Goal: Browse casually: Explore the website without a specific task or goal

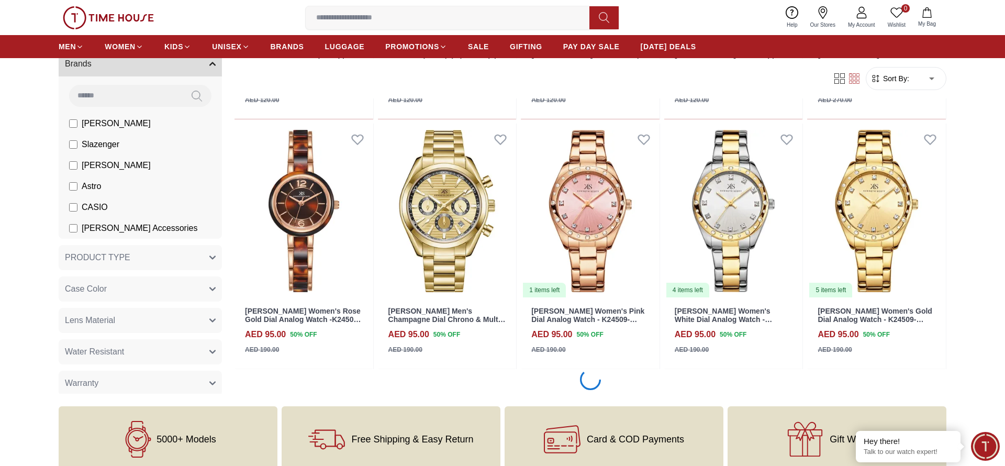
scroll to position [1152, 0]
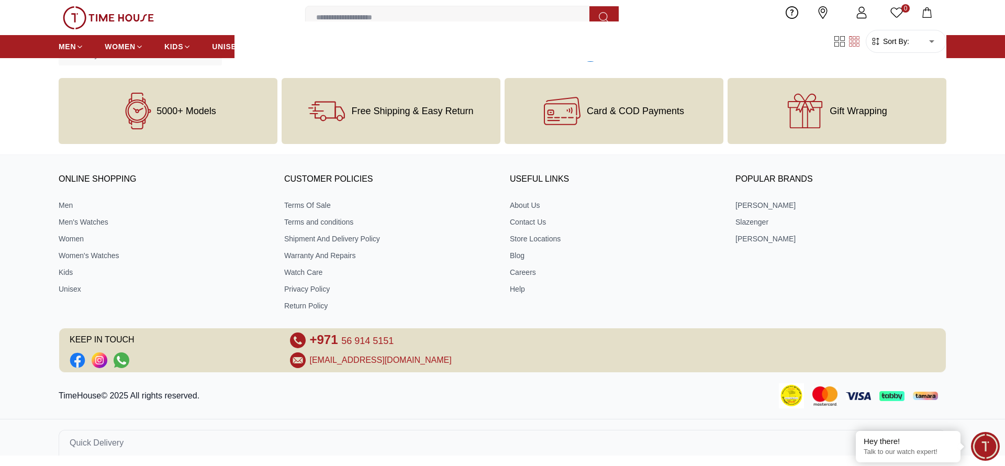
scroll to position [3196, 0]
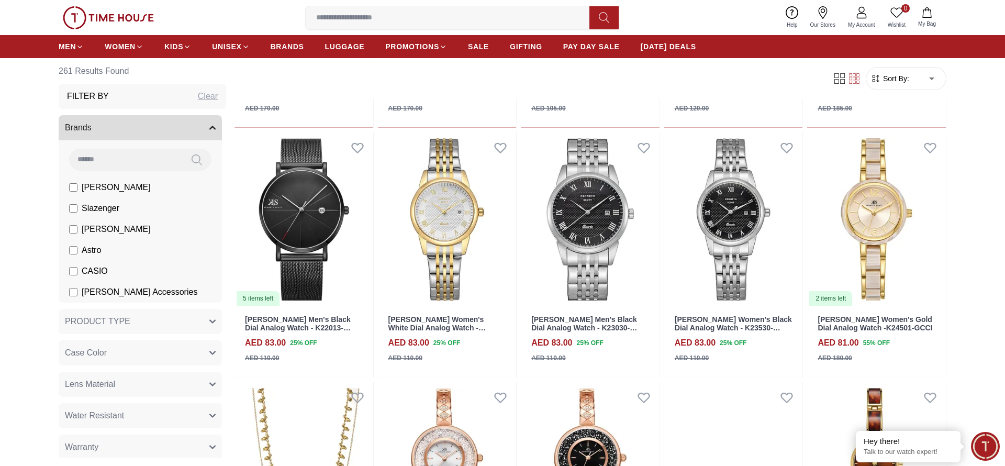
scroll to position [5242, 0]
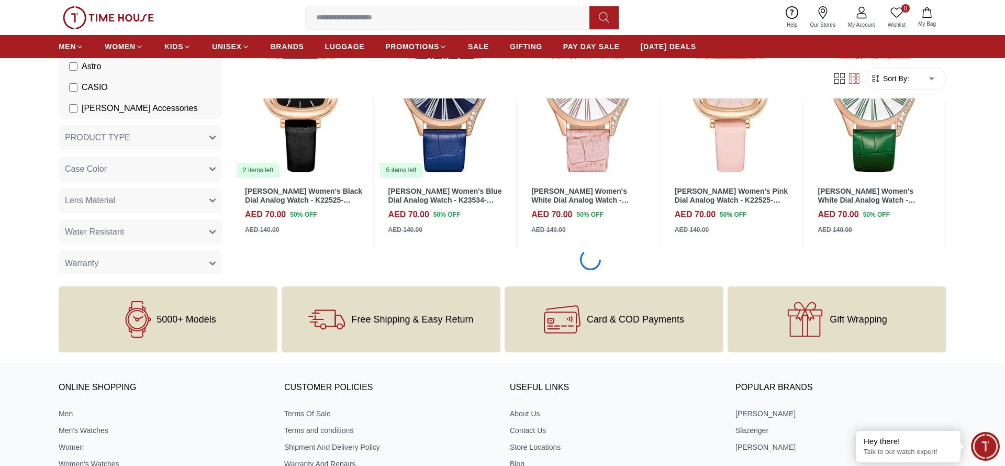
scroll to position [7290, 0]
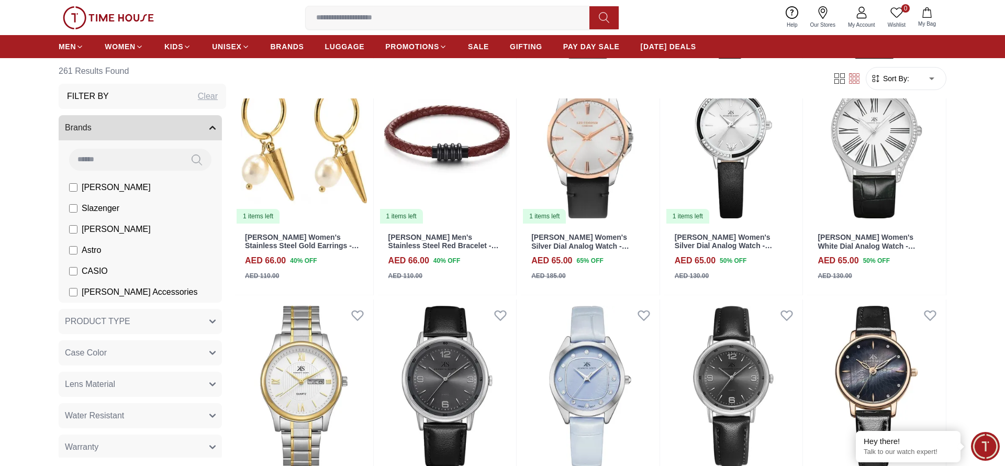
scroll to position [8720, 0]
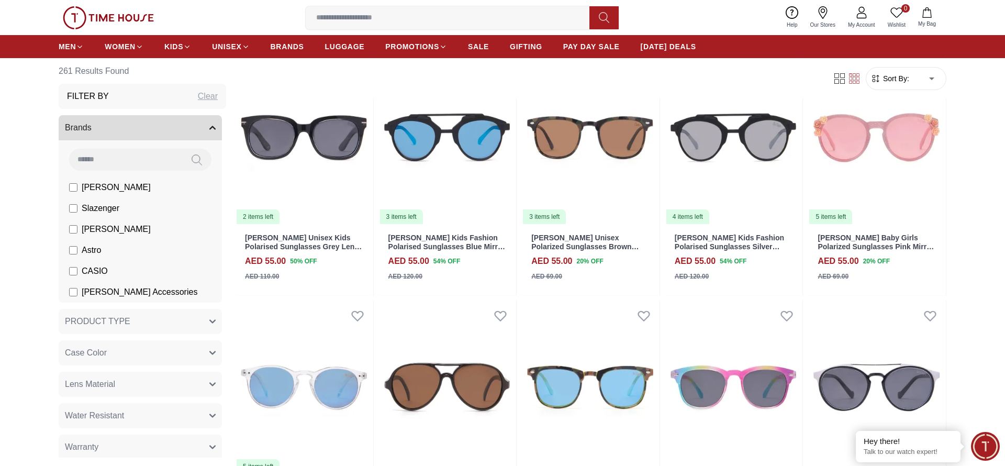
scroll to position [9891, 0]
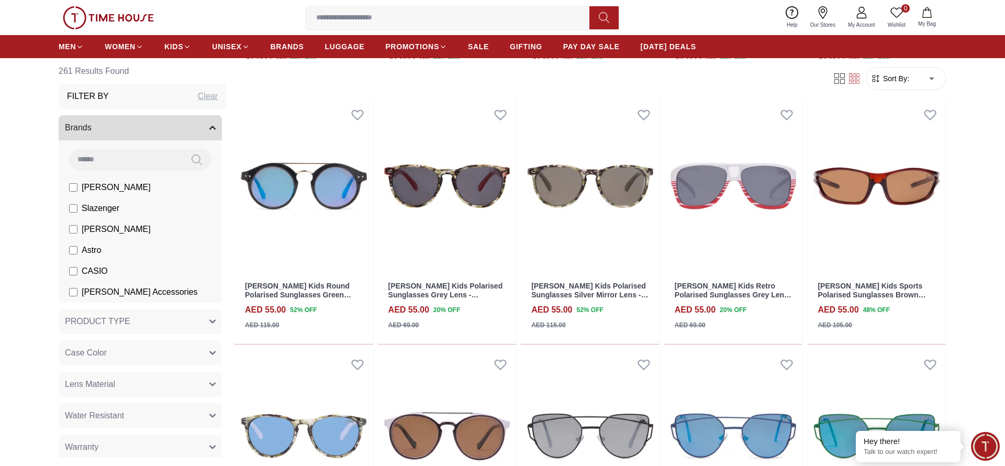
scroll to position [11111, 0]
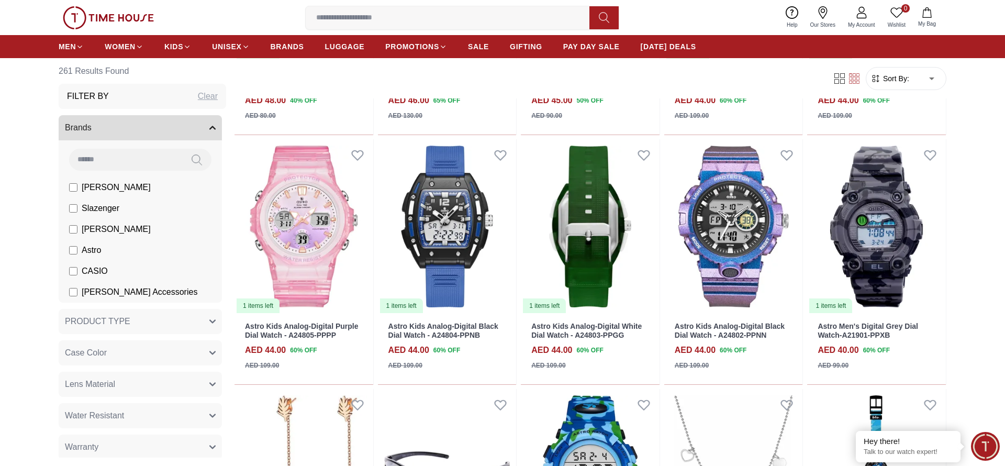
scroll to position [11979, 0]
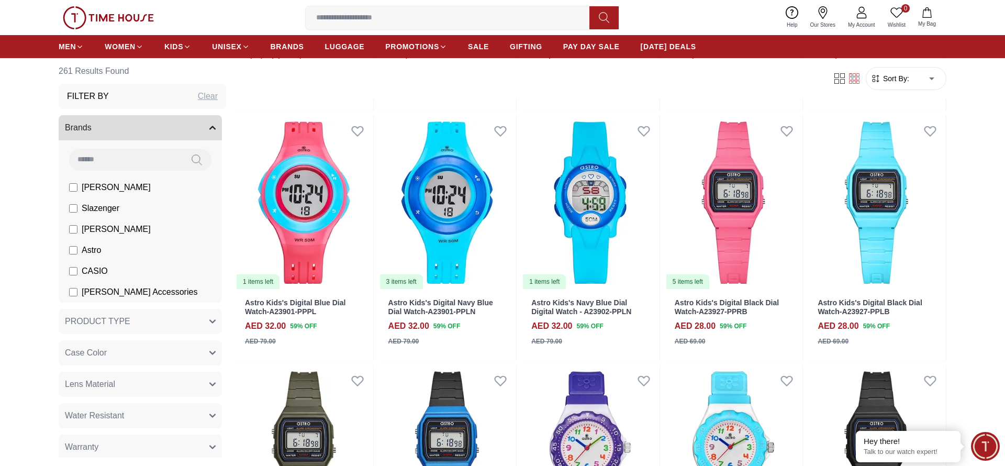
scroll to position [12960, 0]
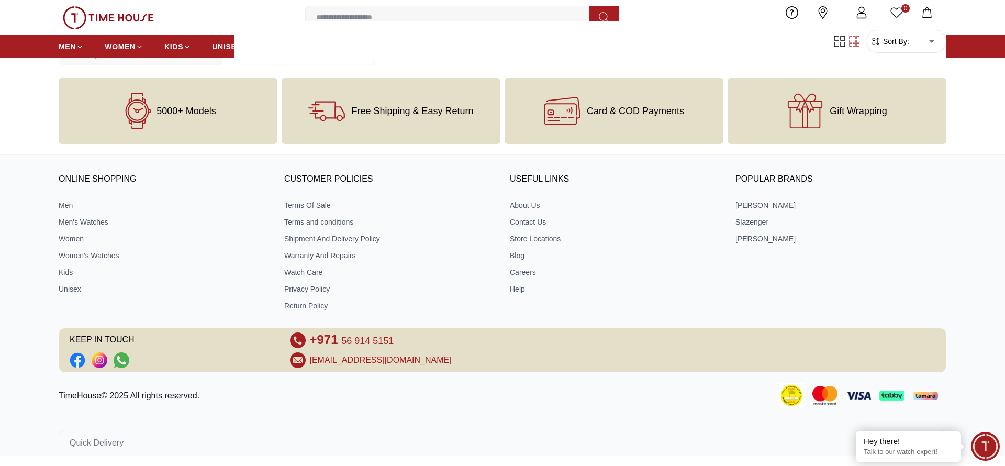
scroll to position [13659, 0]
